Goal: Transaction & Acquisition: Book appointment/travel/reservation

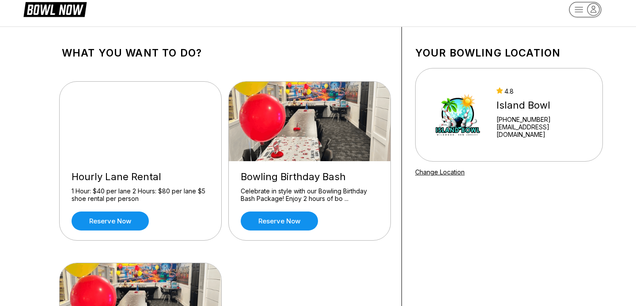
scroll to position [17, 0]
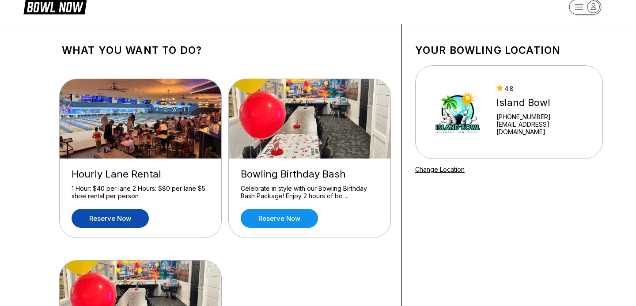
click at [107, 217] on link "Reserve now" at bounding box center [110, 218] width 77 height 19
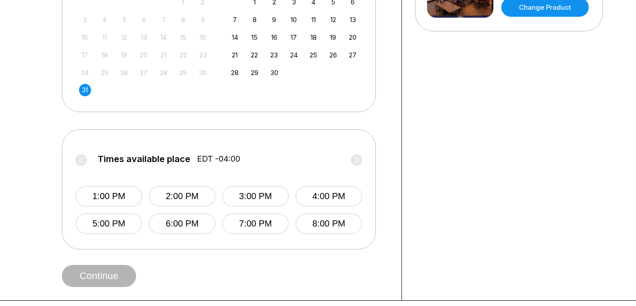
scroll to position [0, 0]
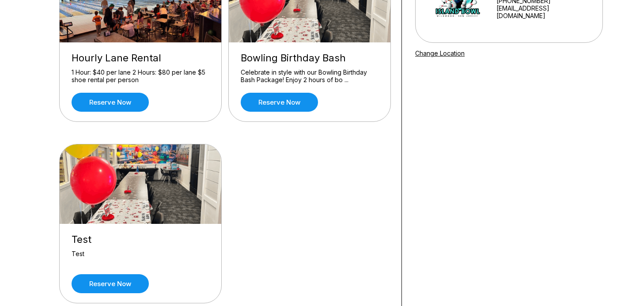
scroll to position [97, 0]
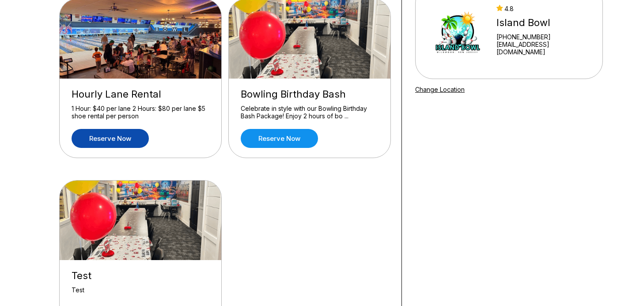
click at [134, 140] on link "Reserve now" at bounding box center [110, 138] width 77 height 19
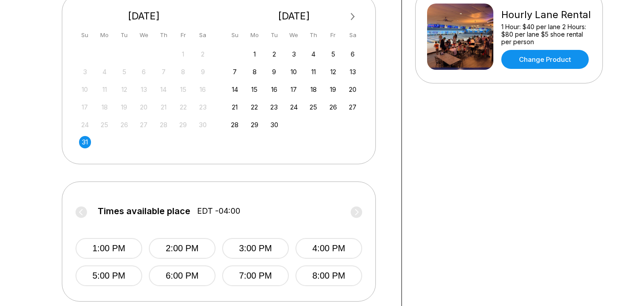
scroll to position [241, 0]
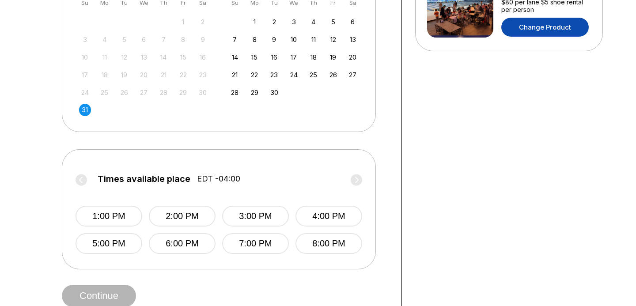
click at [543, 29] on link "Change Product" at bounding box center [544, 27] width 87 height 19
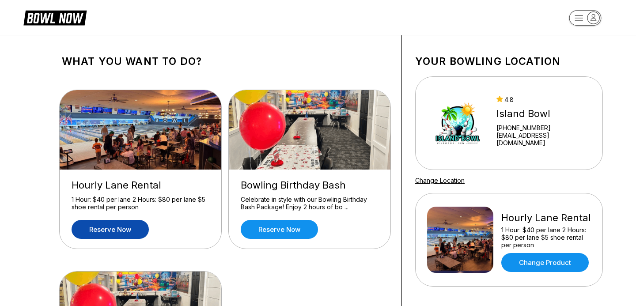
scroll to position [0, 0]
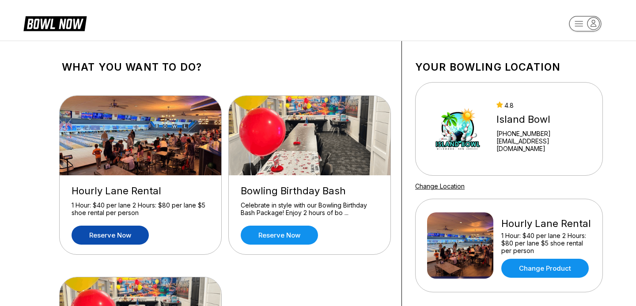
click at [115, 234] on link "Reserve now" at bounding box center [110, 235] width 77 height 19
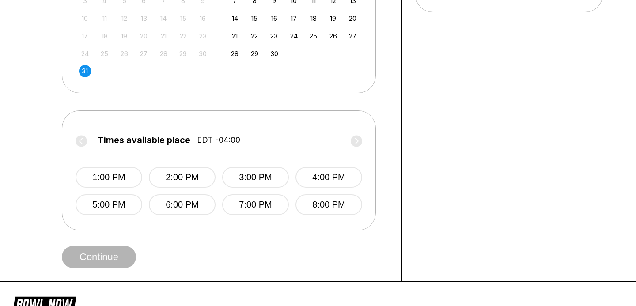
scroll to position [289, 0]
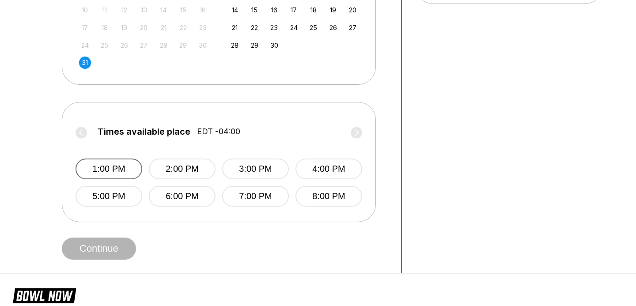
click at [106, 171] on button "1:00 PM" at bounding box center [109, 169] width 67 height 21
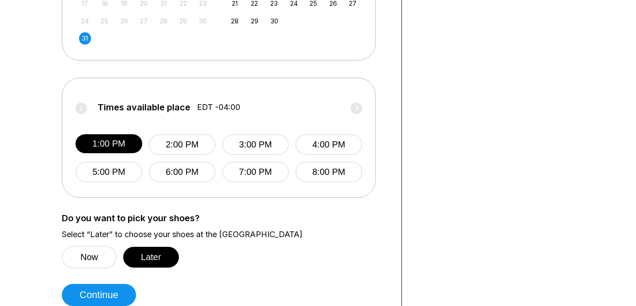
scroll to position [315, 0]
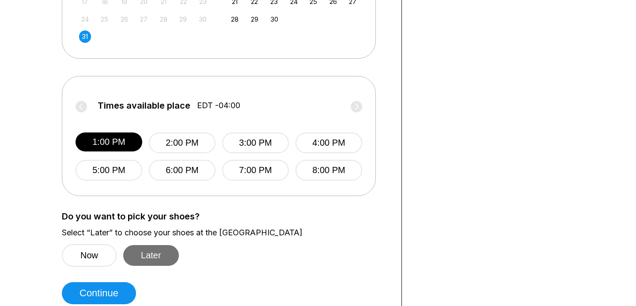
click at [159, 259] on button "Later" at bounding box center [151, 255] width 56 height 21
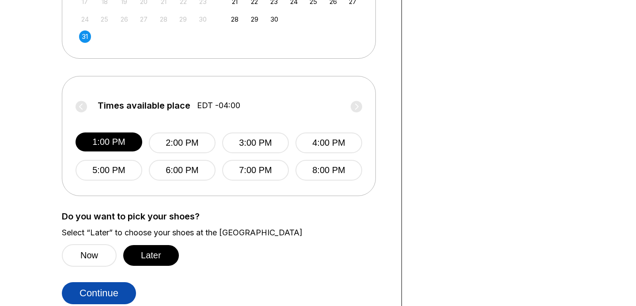
click at [117, 287] on button "Continue" at bounding box center [99, 293] width 74 height 22
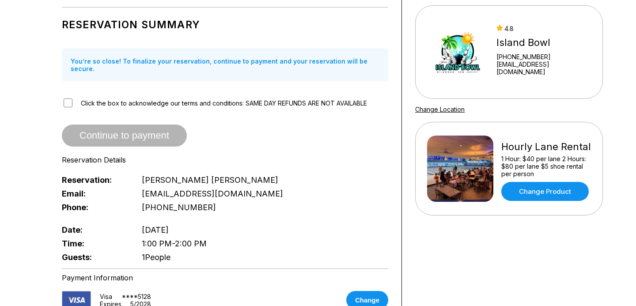
scroll to position [0, 0]
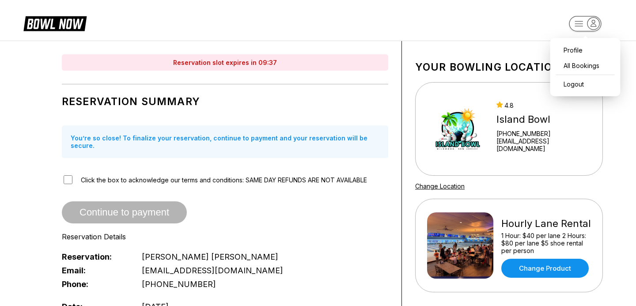
click at [574, 29] on rect "button" at bounding box center [585, 23] width 32 height 15
click at [579, 66] on div "All Bookings" at bounding box center [585, 65] width 61 height 15
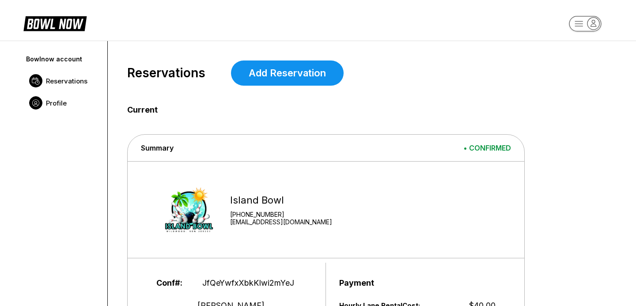
click at [54, 103] on span "Profile" at bounding box center [56, 103] width 21 height 8
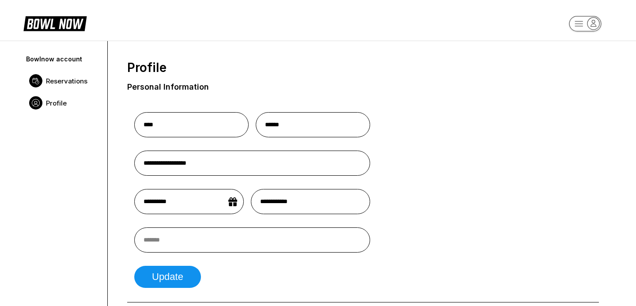
click at [41, 80] on button at bounding box center [35, 80] width 13 height 13
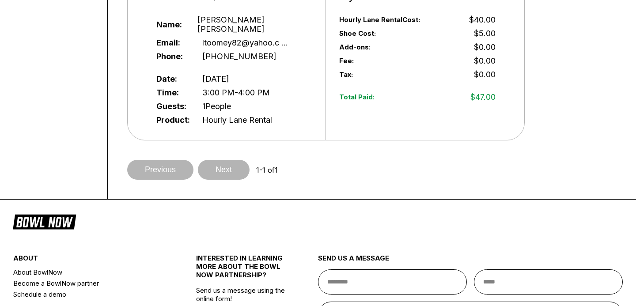
scroll to position [195, 0]
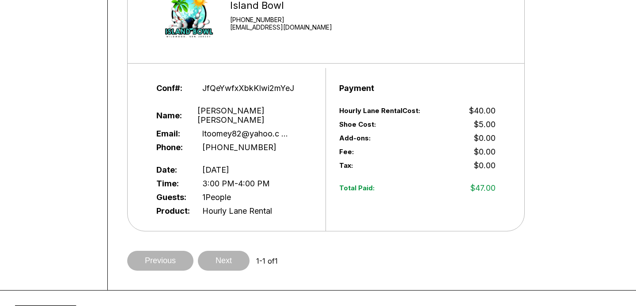
click at [159, 255] on div "Previous Next 1 - 1 of 1" at bounding box center [363, 261] width 472 height 20
click at [254, 254] on div "Previous Next 1 - 1 of 1" at bounding box center [363, 261] width 472 height 20
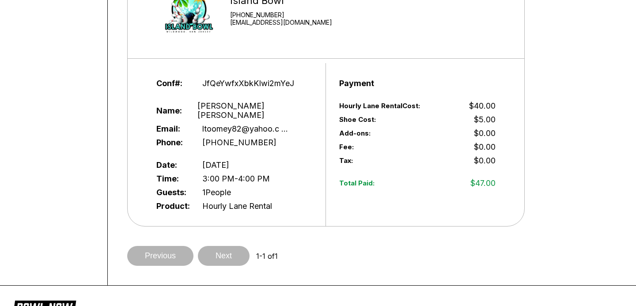
scroll to position [203, 0]
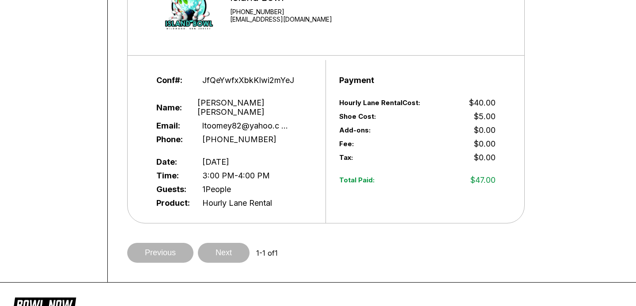
click at [229, 250] on div "Previous Next 1 - 1 of 1" at bounding box center [363, 253] width 472 height 20
click at [181, 243] on div "Previous Next 1 - 1 of 1" at bounding box center [363, 253] width 472 height 20
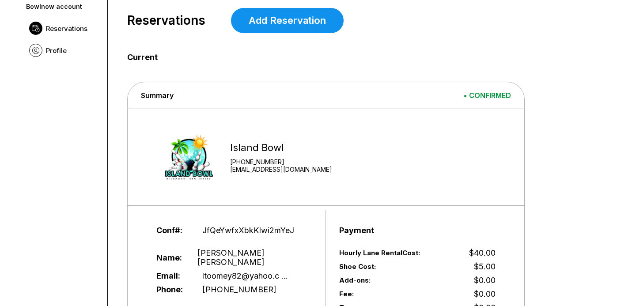
scroll to position [47, 0]
